Goal: Information Seeking & Learning: Find specific fact

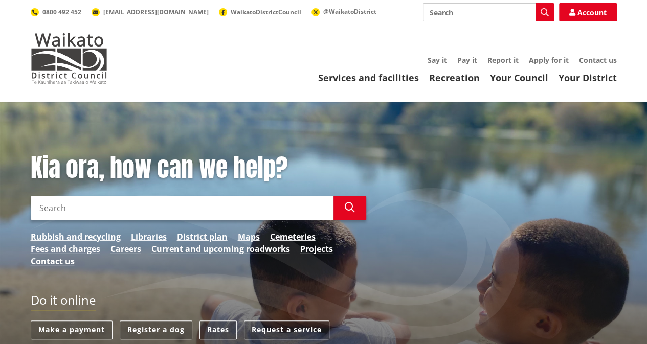
click at [459, 17] on input "Search" at bounding box center [488, 12] width 131 height 18
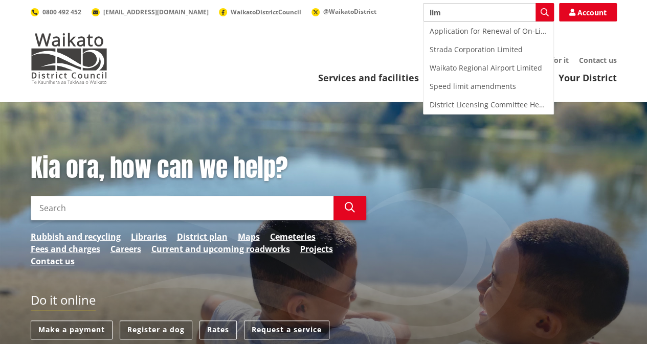
type input "lim"
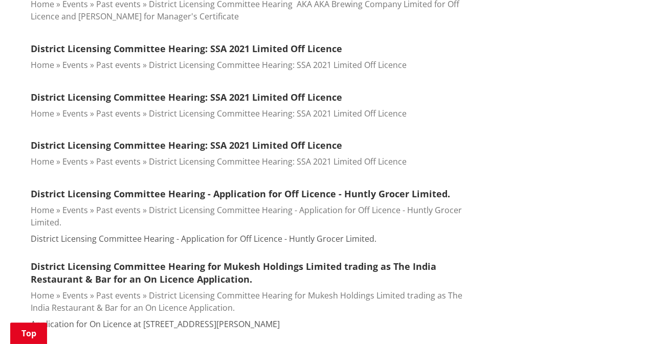
scroll to position [665, 0]
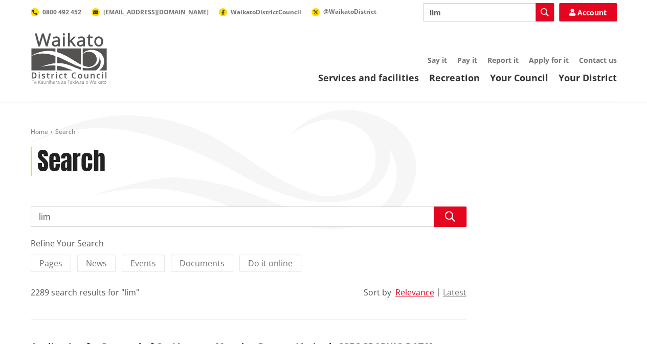
click at [88, 70] on img at bounding box center [69, 58] width 77 height 51
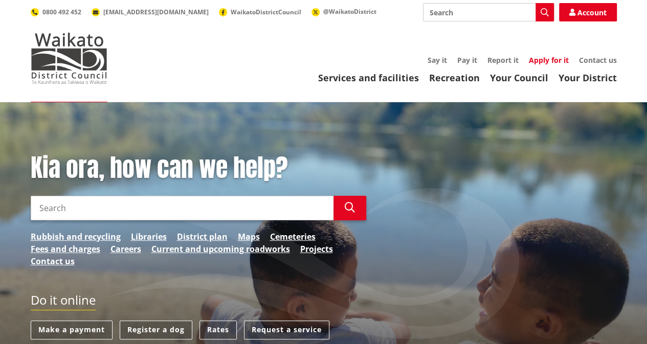
click at [552, 58] on link "Apply for it" at bounding box center [549, 60] width 40 height 10
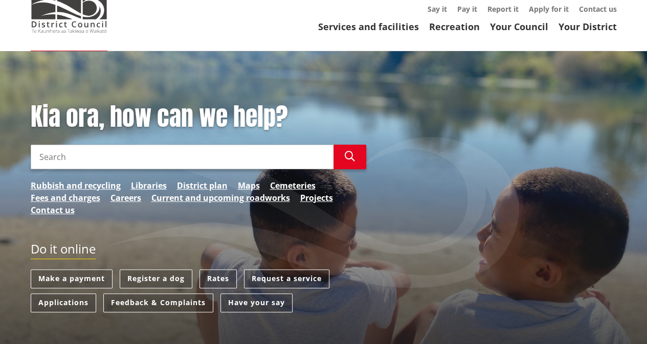
scroll to position [102, 0]
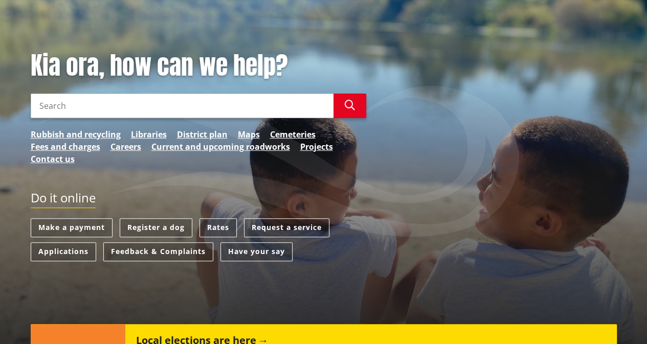
click at [161, 109] on input "Search" at bounding box center [182, 106] width 303 height 25
type input "LIM report"
click at [155, 101] on input "LIM report" at bounding box center [182, 106] width 303 height 25
click at [221, 224] on link "Rates" at bounding box center [217, 227] width 37 height 19
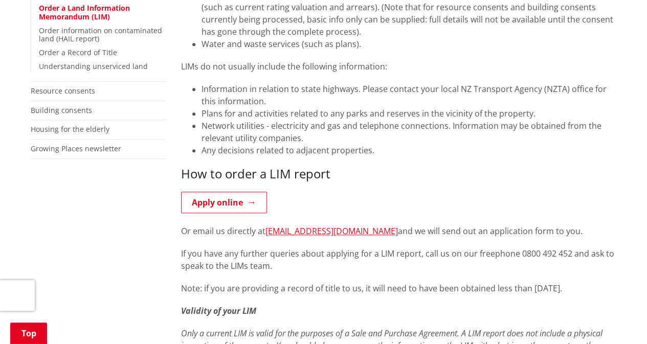
scroll to position [358, 0]
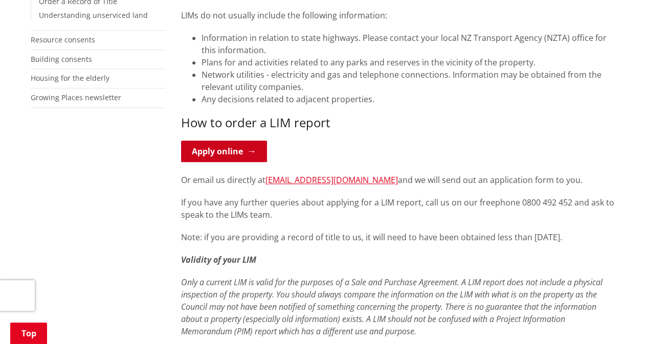
click at [231, 157] on link "Apply online" at bounding box center [224, 151] width 86 height 21
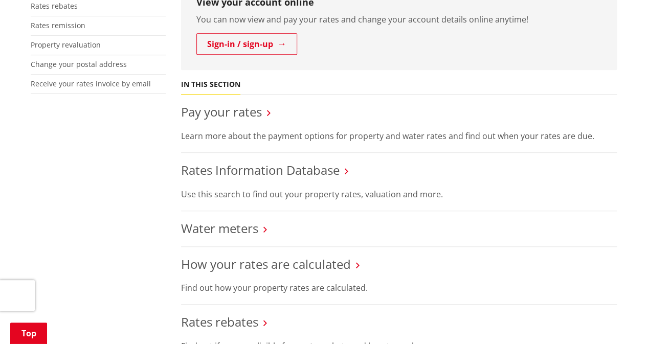
scroll to position [358, 0]
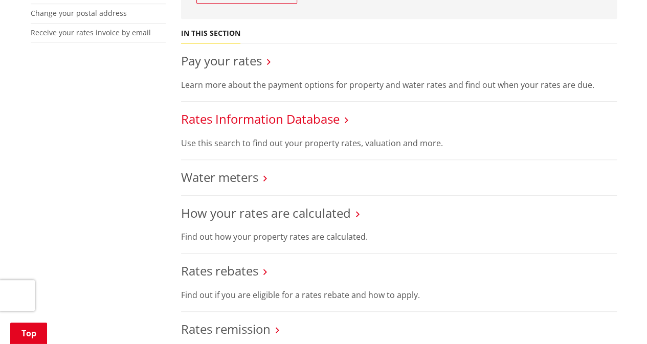
click at [258, 125] on link "Rates Information Database" at bounding box center [260, 118] width 159 height 17
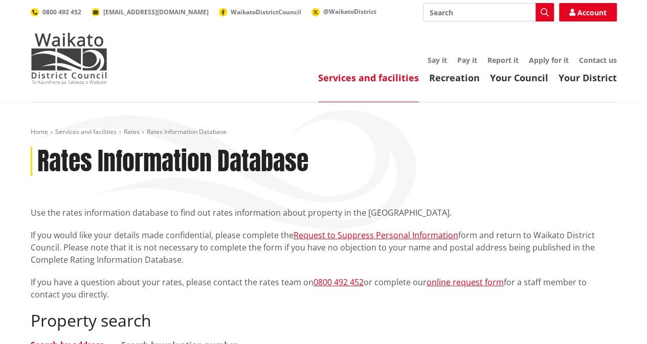
scroll to position [153, 0]
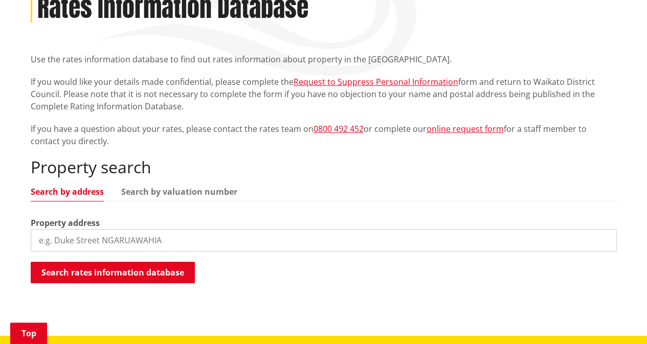
click at [125, 232] on input "search" at bounding box center [324, 240] width 586 height 22
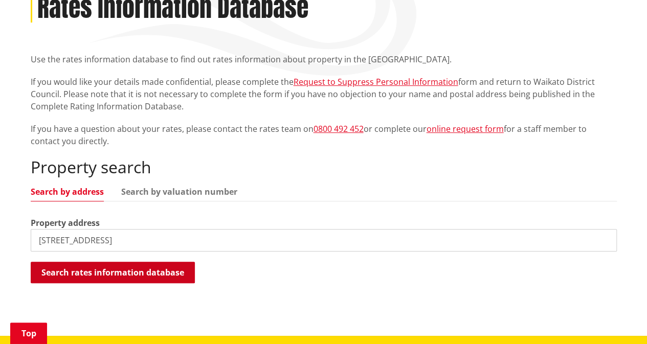
drag, startPoint x: 148, startPoint y: 273, endPoint x: 170, endPoint y: 266, distance: 23.1
click at [147, 273] on button "Search rates information database" at bounding box center [113, 272] width 164 height 21
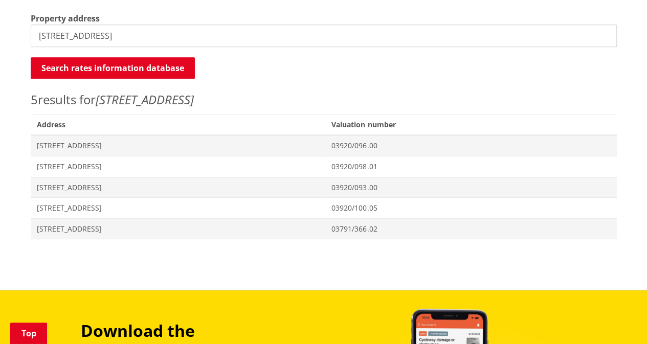
scroll to position [307, 0]
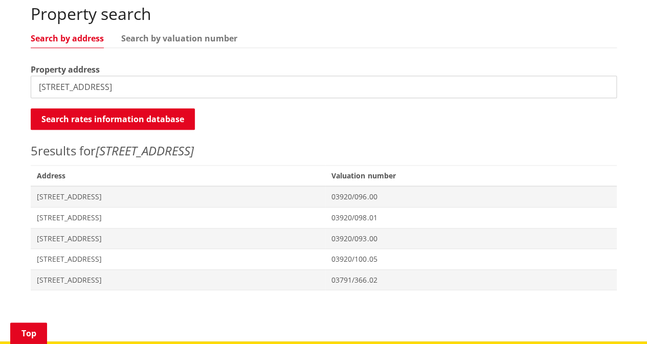
click at [44, 87] on input "3 Dominion Road" at bounding box center [324, 87] width 586 height 22
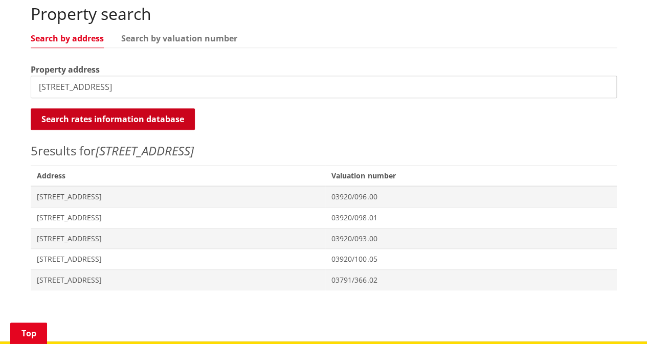
click at [118, 116] on button "Search rates information database" at bounding box center [113, 118] width 164 height 21
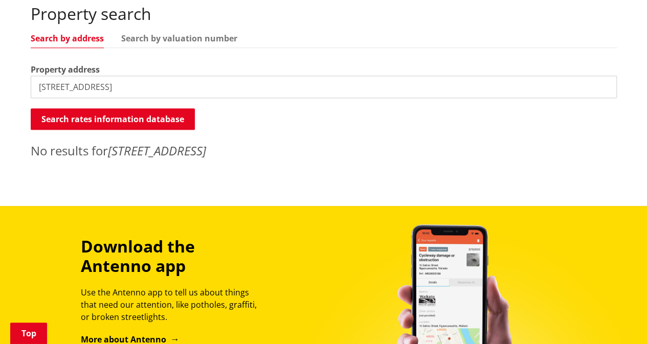
click at [50, 86] on input "3/3A Dominion Road" at bounding box center [324, 87] width 586 height 22
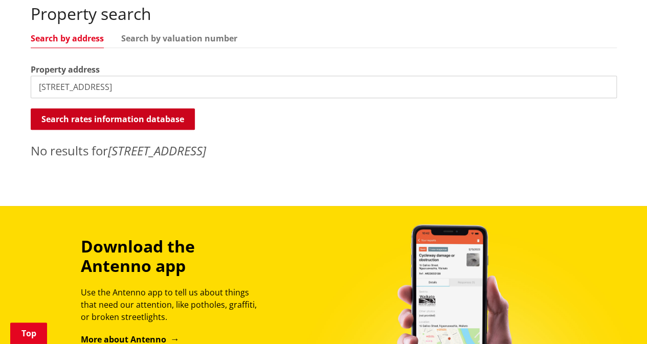
click at [70, 111] on button "Search rates information database" at bounding box center [113, 118] width 164 height 21
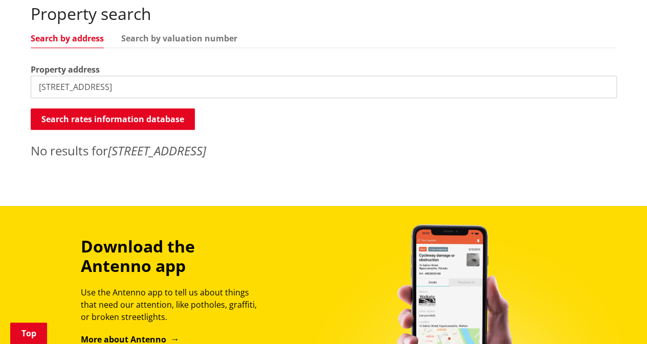
click at [136, 87] on input "3 and 3A Dominion Road" at bounding box center [324, 87] width 586 height 22
click at [144, 85] on input "3 and 3A Dominion Road" at bounding box center [324, 87] width 586 height 22
drag, startPoint x: 145, startPoint y: 88, endPoint x: 47, endPoint y: 89, distance: 98.7
click at [47, 89] on input "3 and 3A Dominion Road" at bounding box center [324, 87] width 586 height 22
click at [45, 85] on input "3 Dominion Road, Nawton" at bounding box center [324, 87] width 586 height 22
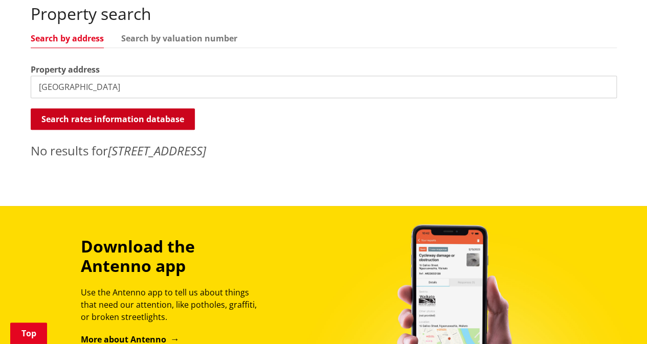
click at [63, 118] on button "Search rates information database" at bounding box center [113, 118] width 164 height 21
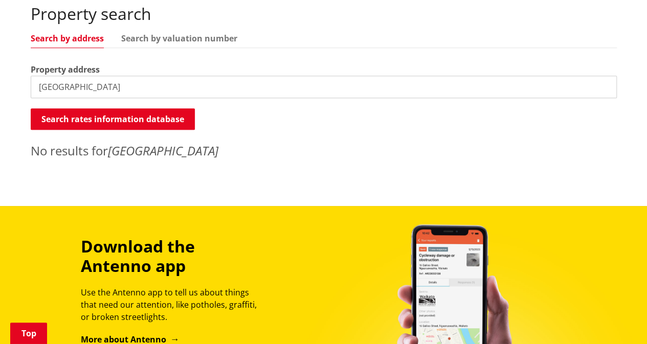
click at [149, 88] on input "Dominion Road, Nawton" at bounding box center [324, 87] width 586 height 22
click at [40, 87] on input "Dominion Road, hamilton" at bounding box center [324, 87] width 586 height 22
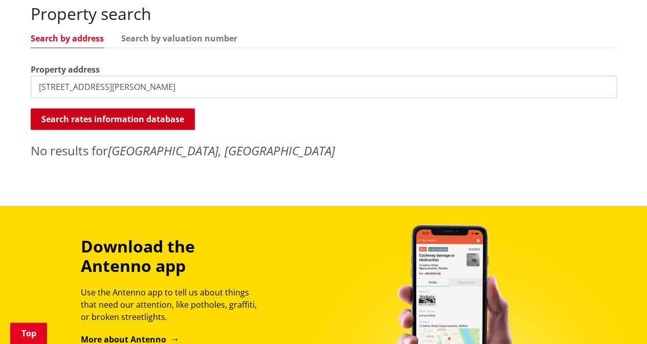
click at [91, 126] on button "Search rates information database" at bounding box center [113, 118] width 164 height 21
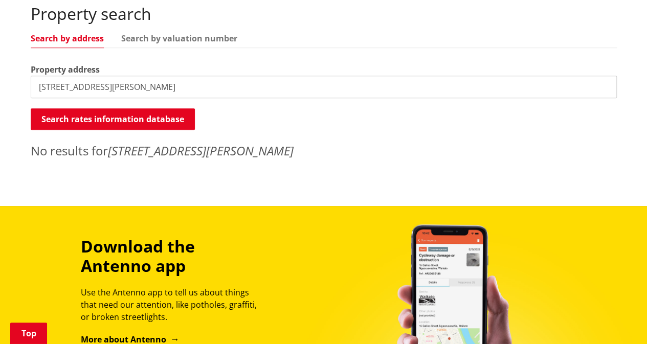
click at [40, 89] on input "3 Dominion Road, hamilton" at bounding box center [324, 87] width 586 height 22
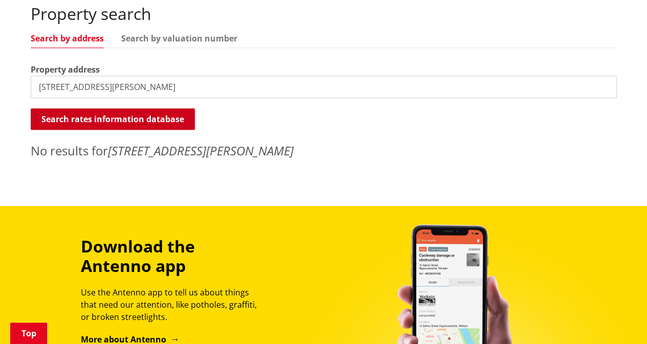
type input "3a Dominion Road, hamilton"
click at [101, 113] on button "Search rates information database" at bounding box center [113, 118] width 164 height 21
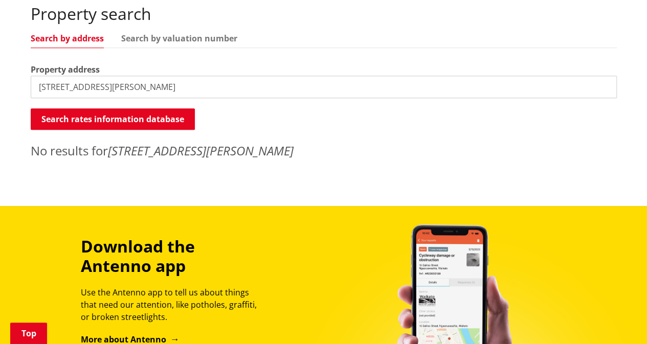
click at [150, 85] on input "3a Dominion Road, hamilton" at bounding box center [324, 87] width 586 height 22
click at [50, 85] on input "3a Dominion Road, hamilton" at bounding box center [324, 87] width 586 height 22
